Goal: Task Accomplishment & Management: Manage account settings

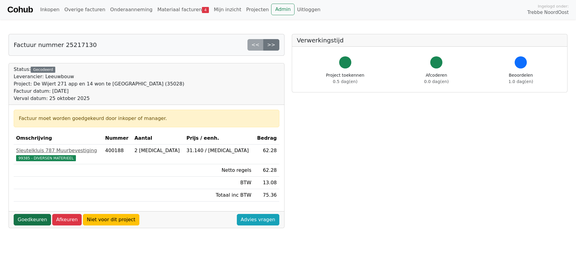
click at [27, 219] on link "Goedkeuren" at bounding box center [32, 220] width 37 height 12
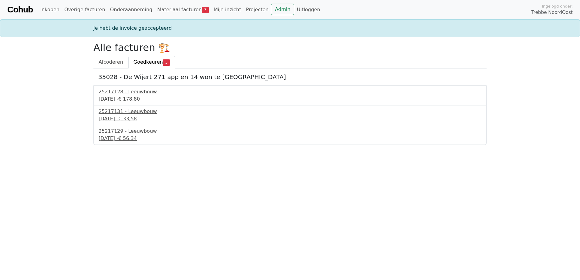
click at [125, 97] on div "25 september 2025 - € 178,80" at bounding box center [290, 99] width 383 height 7
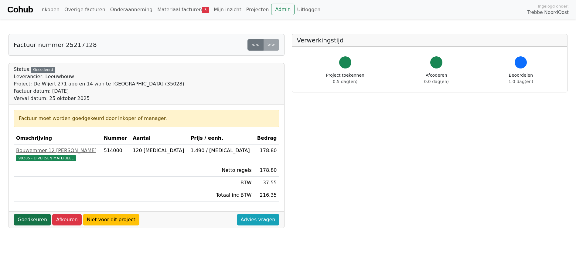
click at [41, 219] on link "Goedkeuren" at bounding box center [32, 220] width 37 height 12
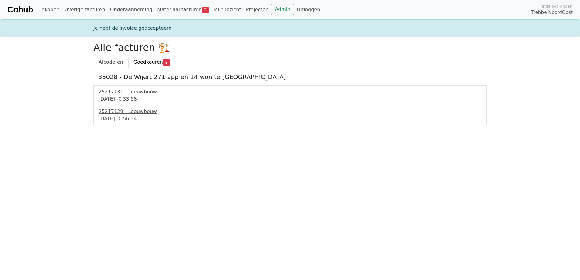
click at [135, 100] on div "25 september 2025 - € 33,58" at bounding box center [290, 99] width 383 height 7
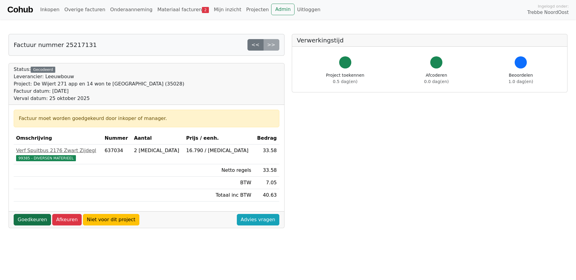
click at [31, 222] on link "Goedkeuren" at bounding box center [32, 220] width 37 height 12
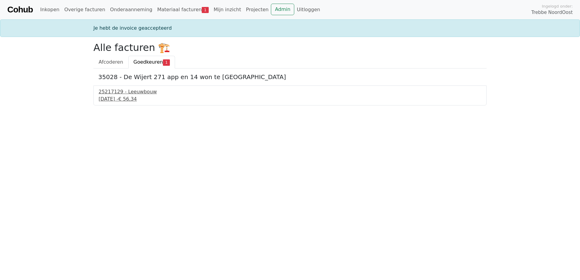
click at [124, 100] on div "[DATE] - € 56,34" at bounding box center [290, 99] width 383 height 7
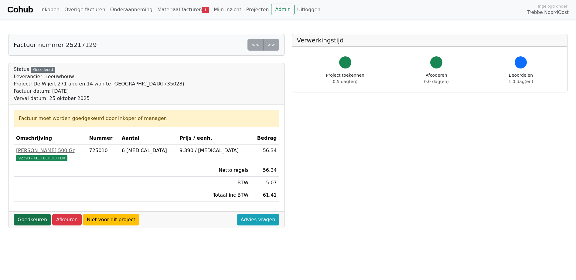
click at [34, 221] on link "Goedkeuren" at bounding box center [32, 220] width 37 height 12
